Goal: Task Accomplishment & Management: Use online tool/utility

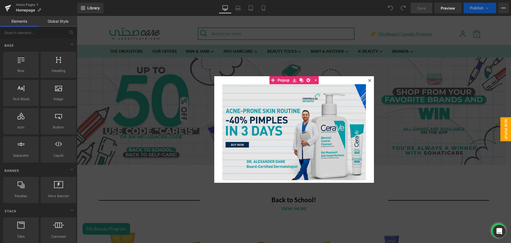
drag, startPoint x: 248, startPoint y: 78, endPoint x: 310, endPoint y: 84, distance: 62.1
click at [248, 78] on div "Image" at bounding box center [294, 129] width 160 height 106
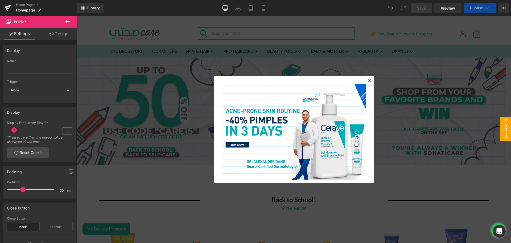
drag, startPoint x: 14, startPoint y: 21, endPoint x: 224, endPoint y: 77, distance: 217.8
click at [13, 21] on span "Popup" at bounding box center [31, 22] width 53 height 12
click at [335, 78] on div "Image" at bounding box center [294, 129] width 160 height 106
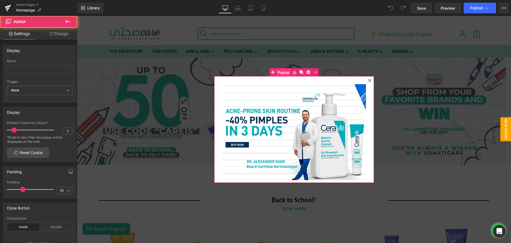
click at [277, 70] on span "Popup" at bounding box center [283, 72] width 15 height 8
click at [35, 88] on span "None" at bounding box center [39, 89] width 65 height 9
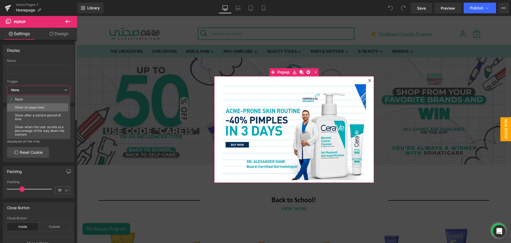
click at [49, 105] on li "Show on page load" at bounding box center [40, 107] width 66 height 8
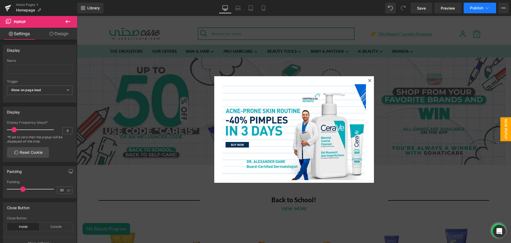
click at [479, 7] on span "Publish" at bounding box center [476, 8] width 13 height 4
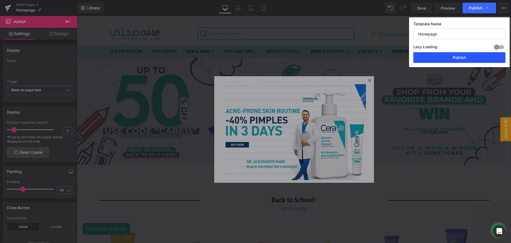
click at [417, 60] on button "Publish" at bounding box center [459, 57] width 92 height 11
